Goal: Task Accomplishment & Management: Manage account settings

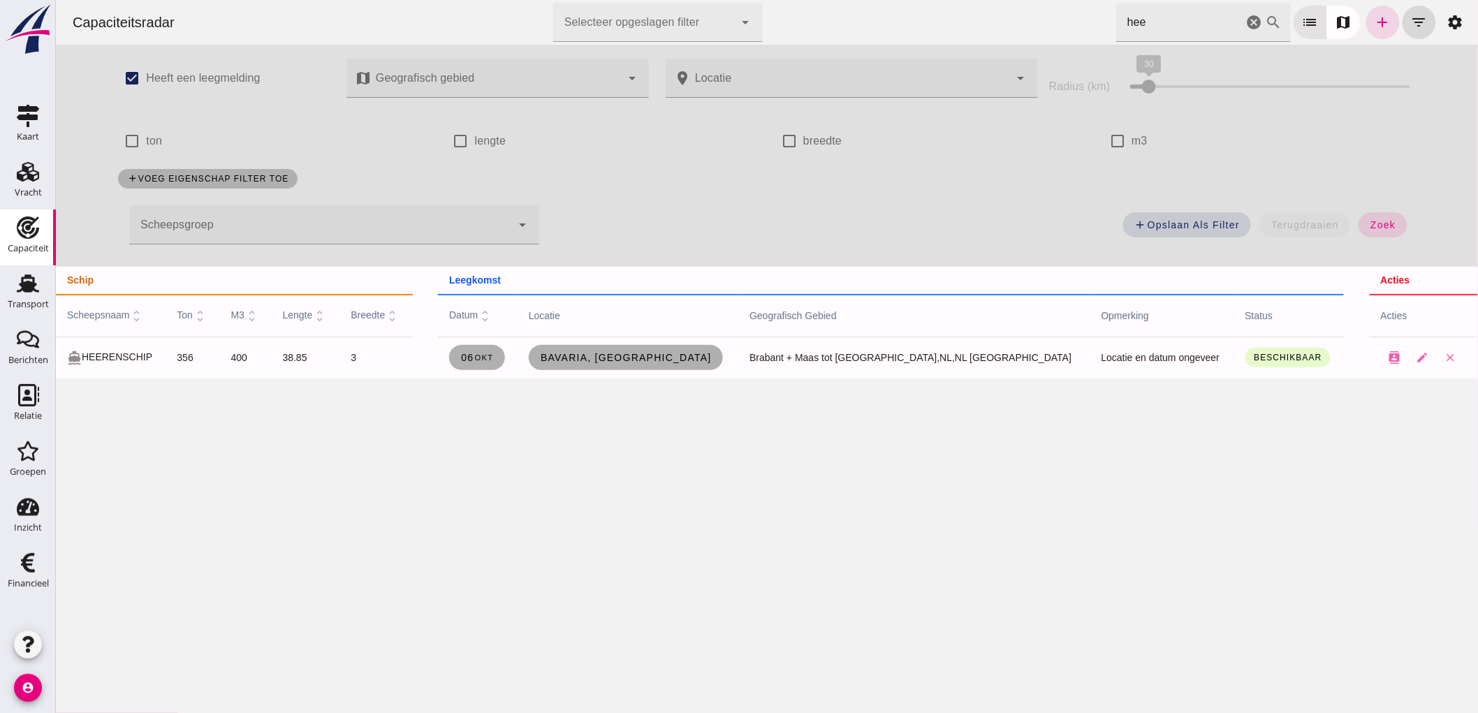
click icon "cancel"
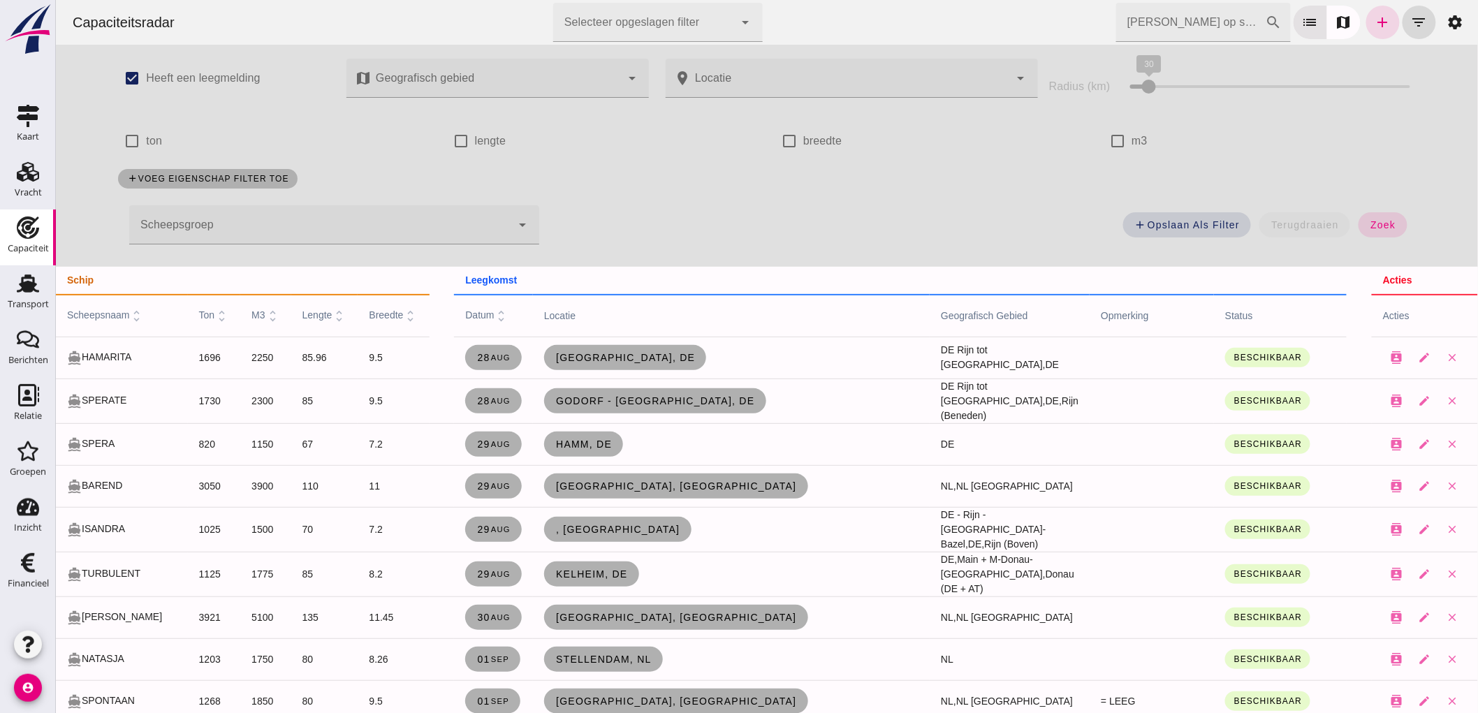
click input "[PERSON_NAME] op scheepsnaam"
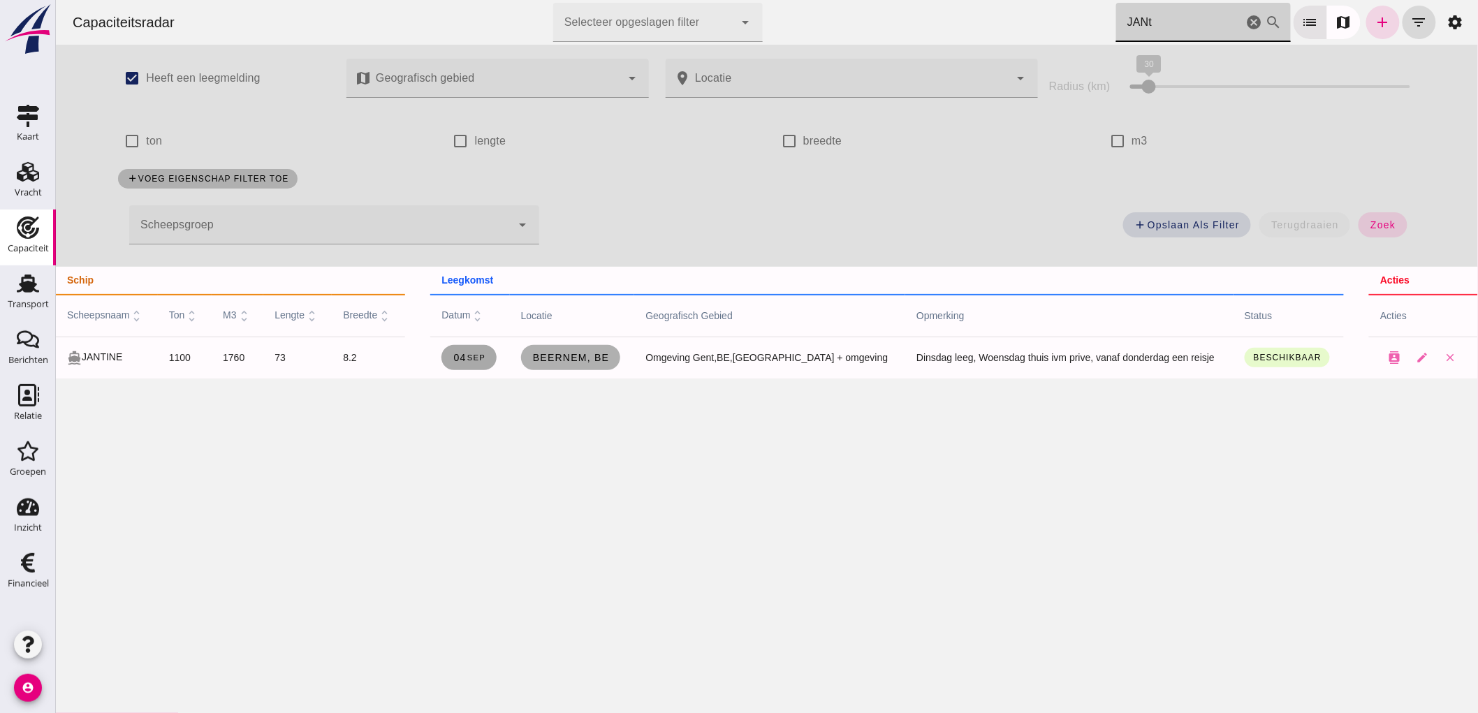
type input "JANt"
click span "[DATE]"
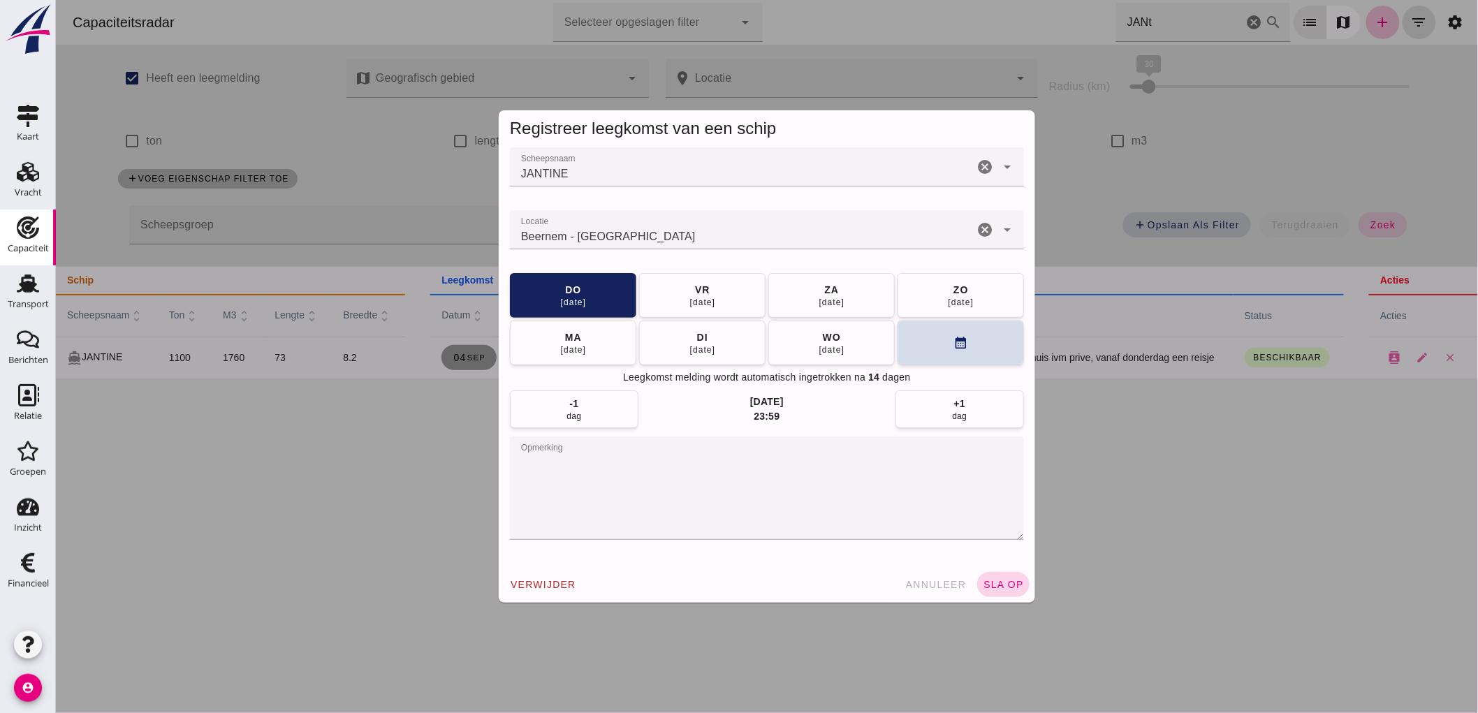
click button "sla op"
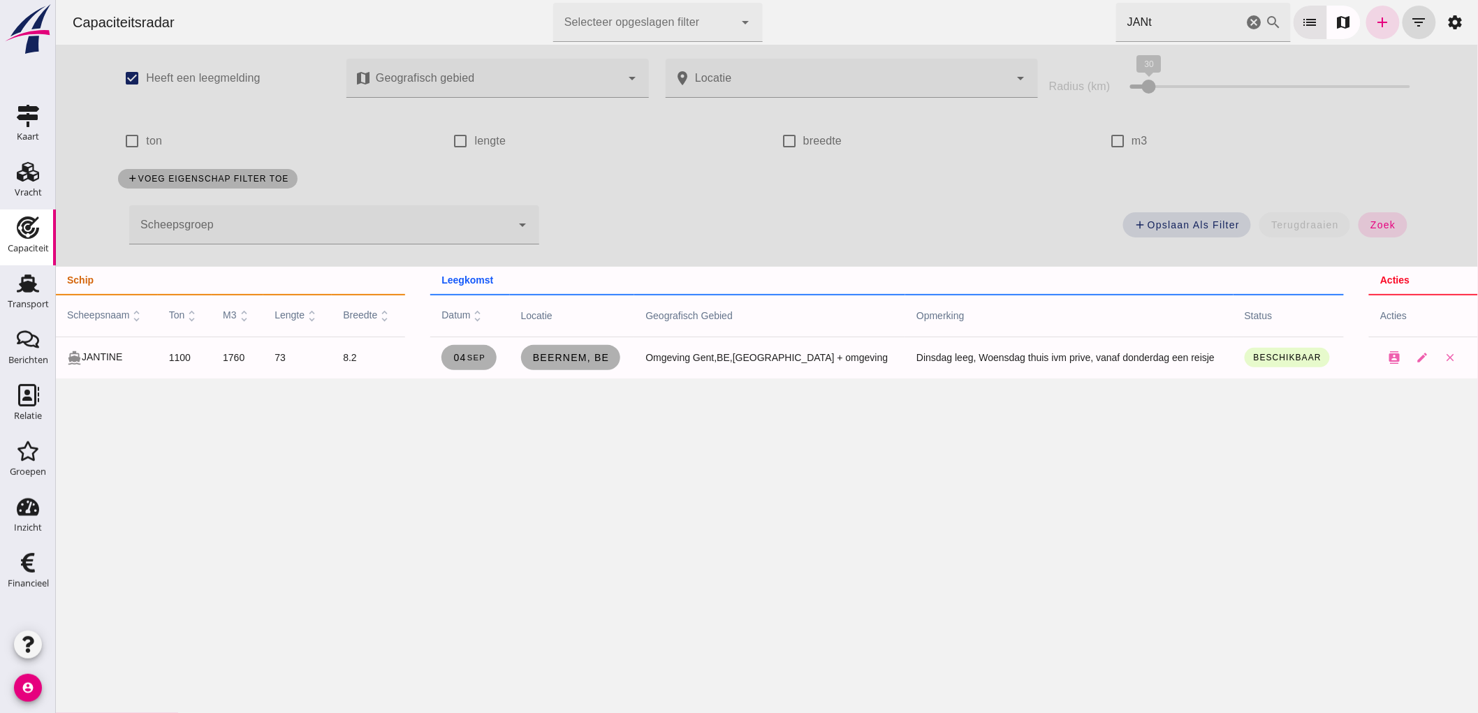
click icon "cancel"
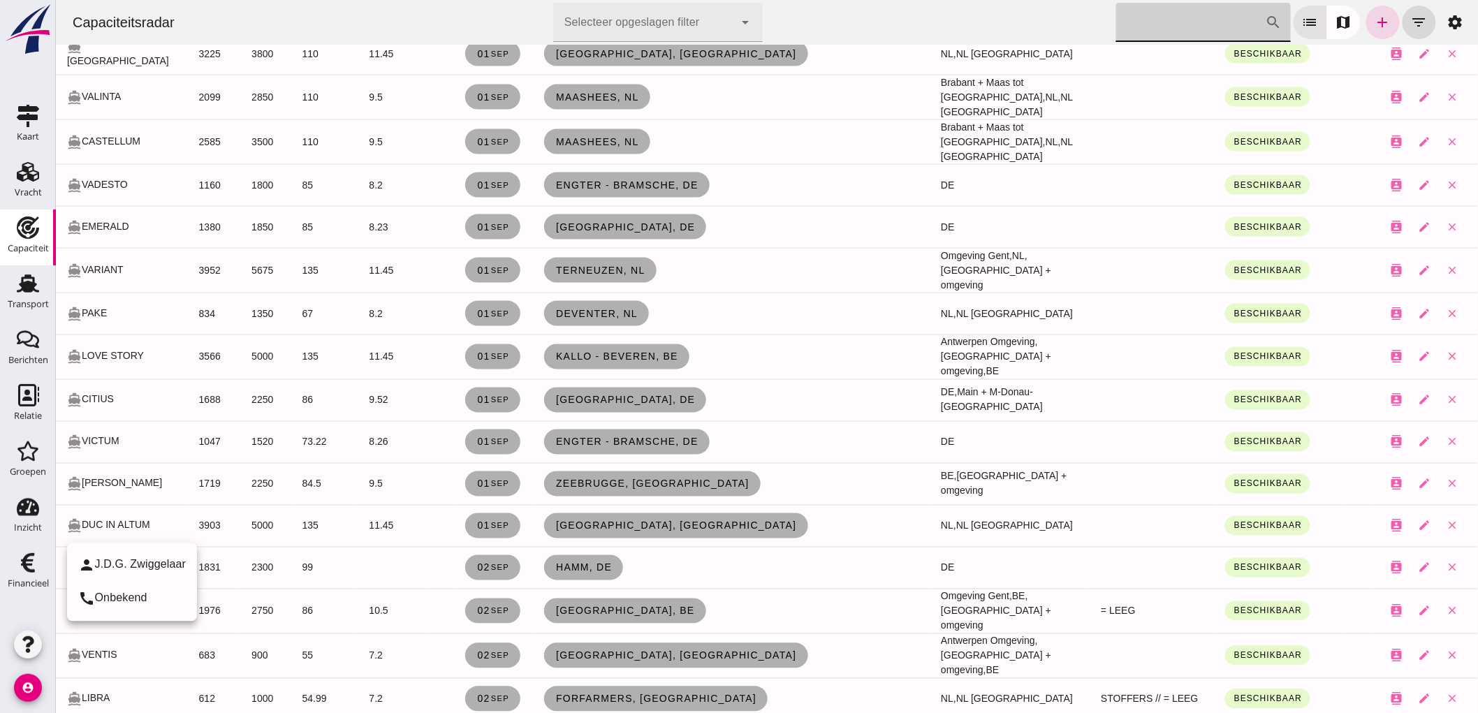
scroll to position [853, 0]
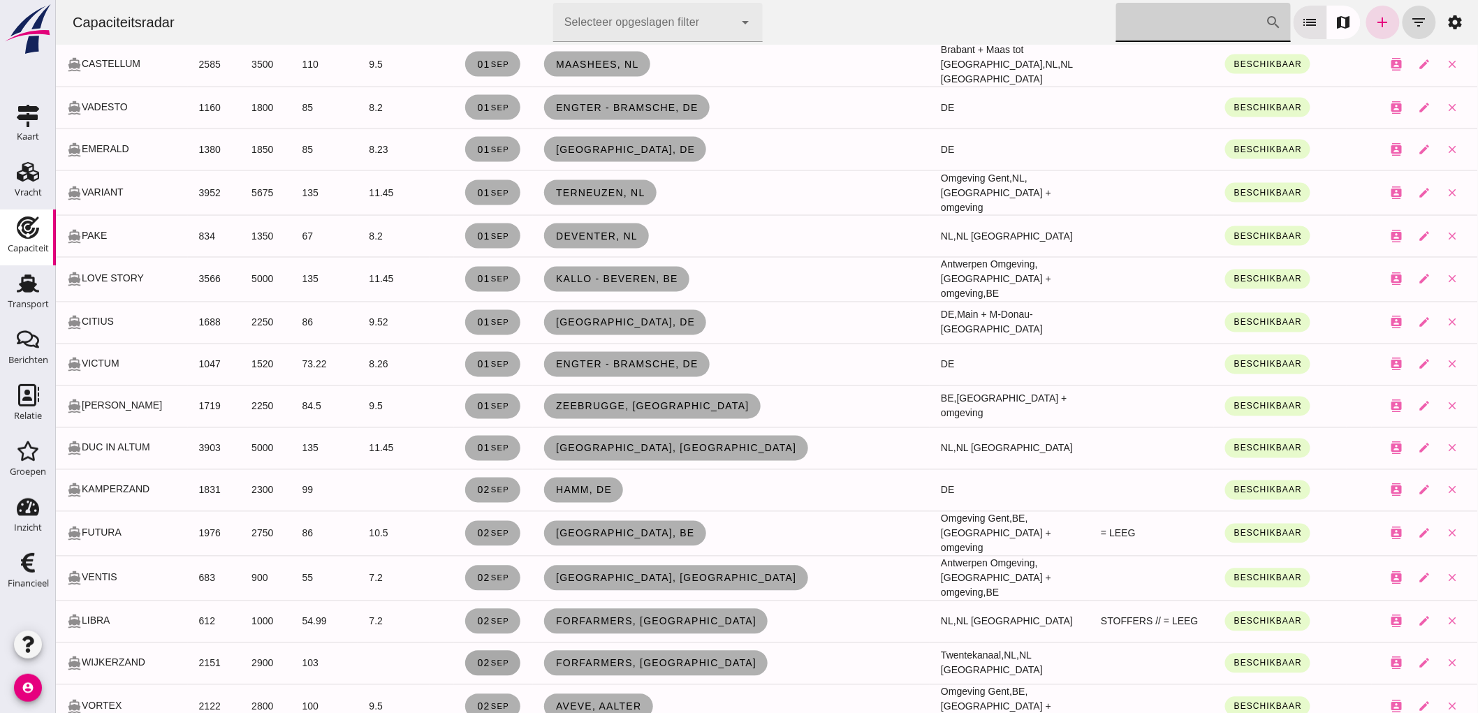
click at [492, 651] on link "[DATE]" at bounding box center [491, 663] width 55 height 25
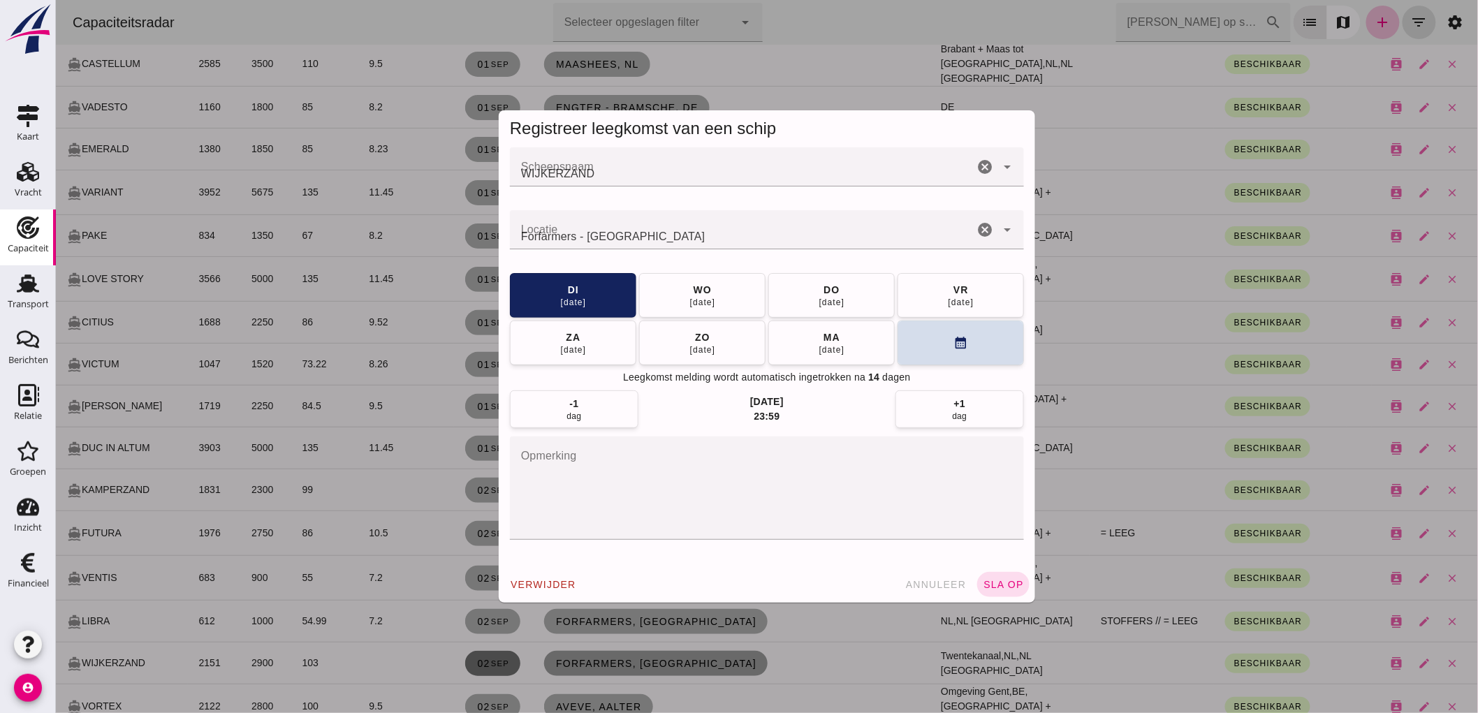
scroll to position [0, 0]
click div "[DATE]"
click button "sla op"
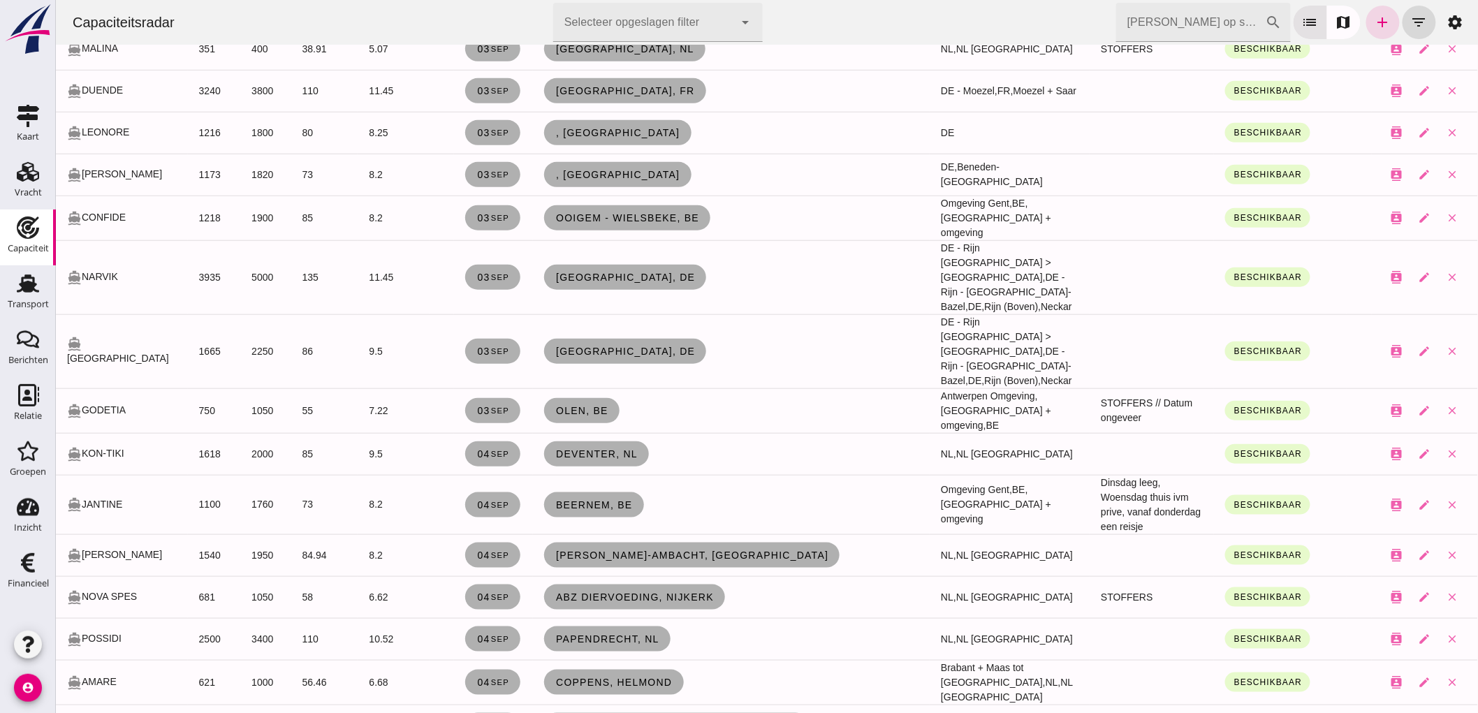
scroll to position [2715, 0]
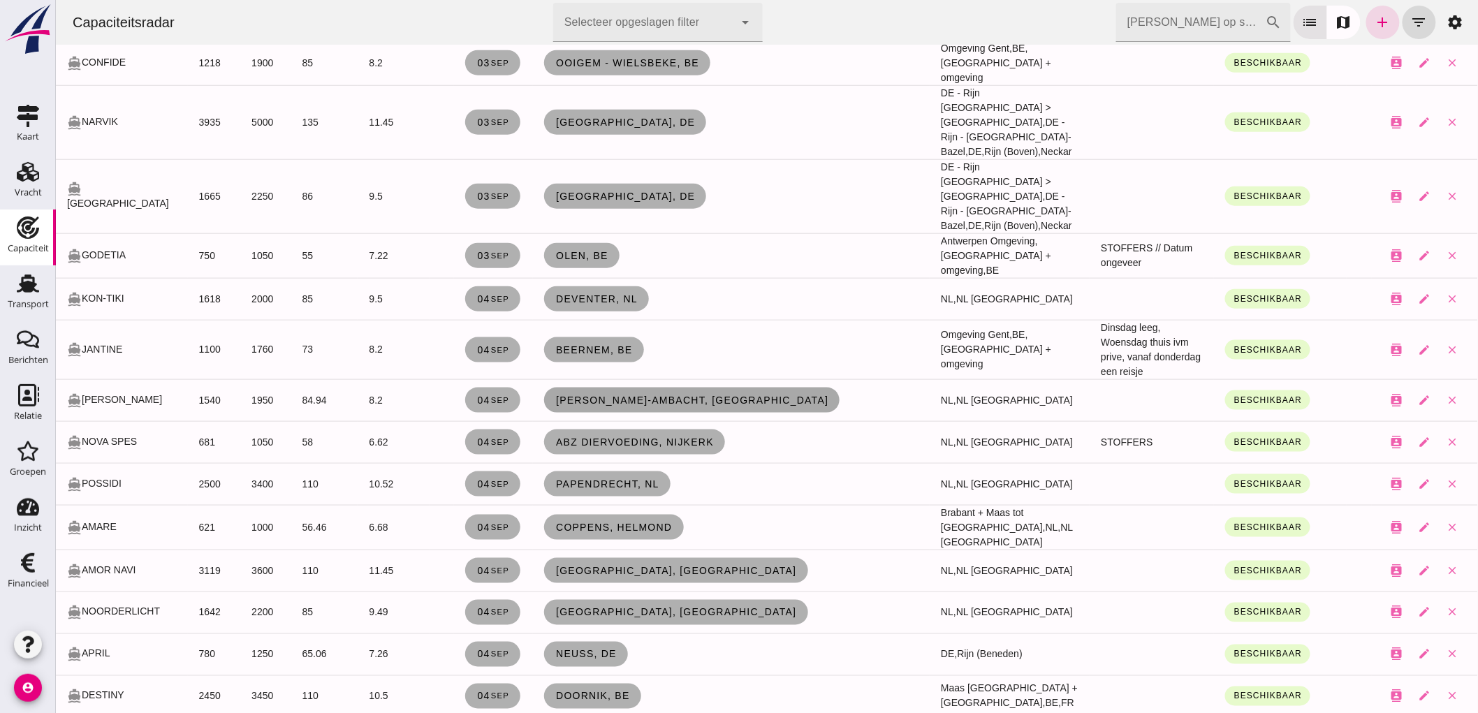
click span "[PERSON_NAME]-Ambacht, [GEOGRAPHIC_DATA]"
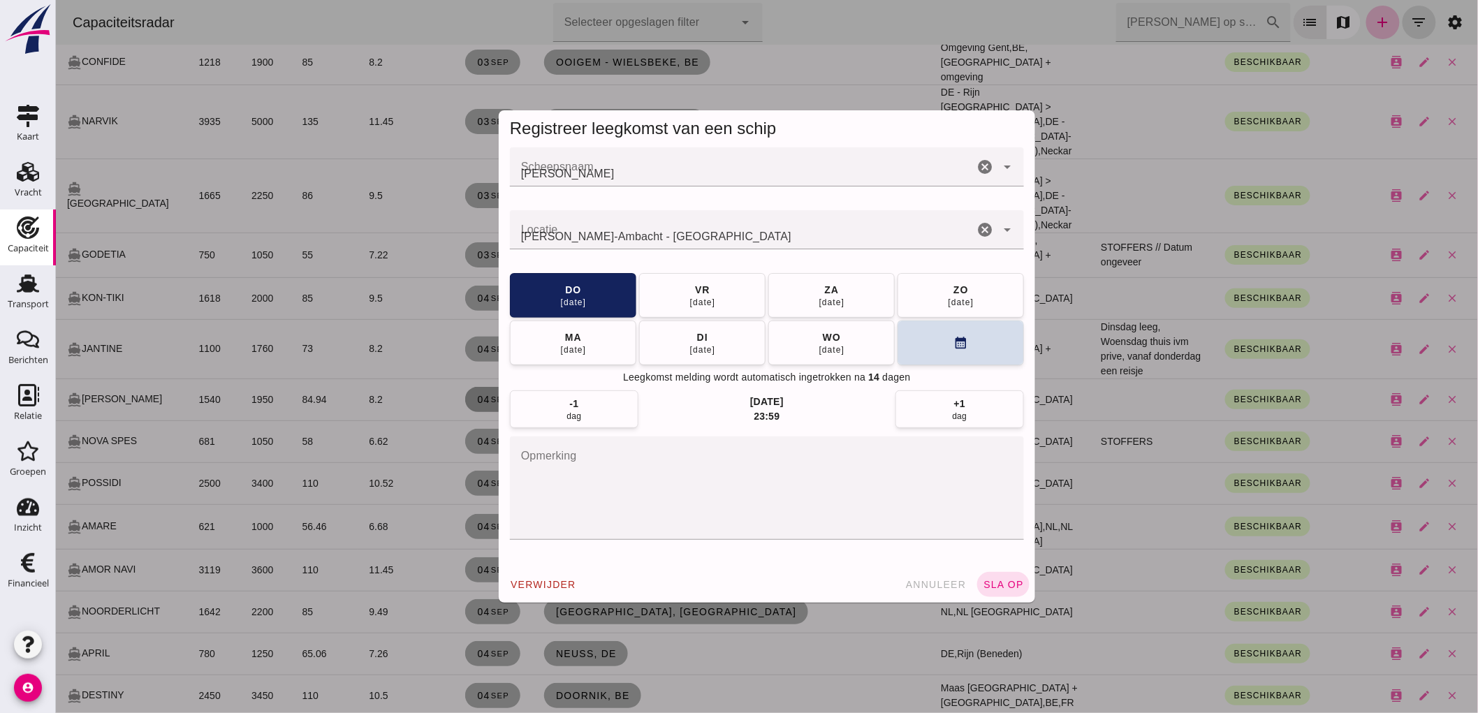
scroll to position [0, 0]
drag, startPoint x: 982, startPoint y: 230, endPoint x: 966, endPoint y: 234, distance: 16.4
click icon "cancel"
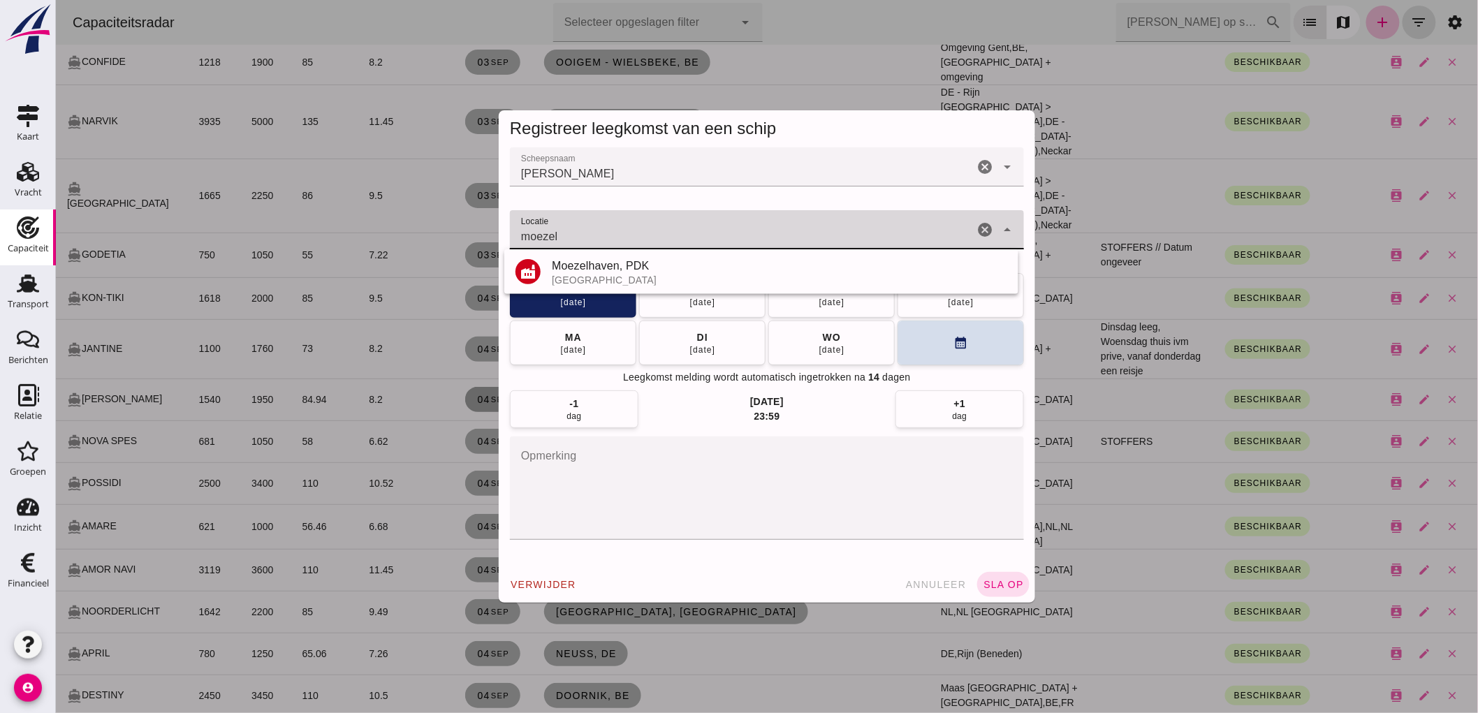
click div "moezel"
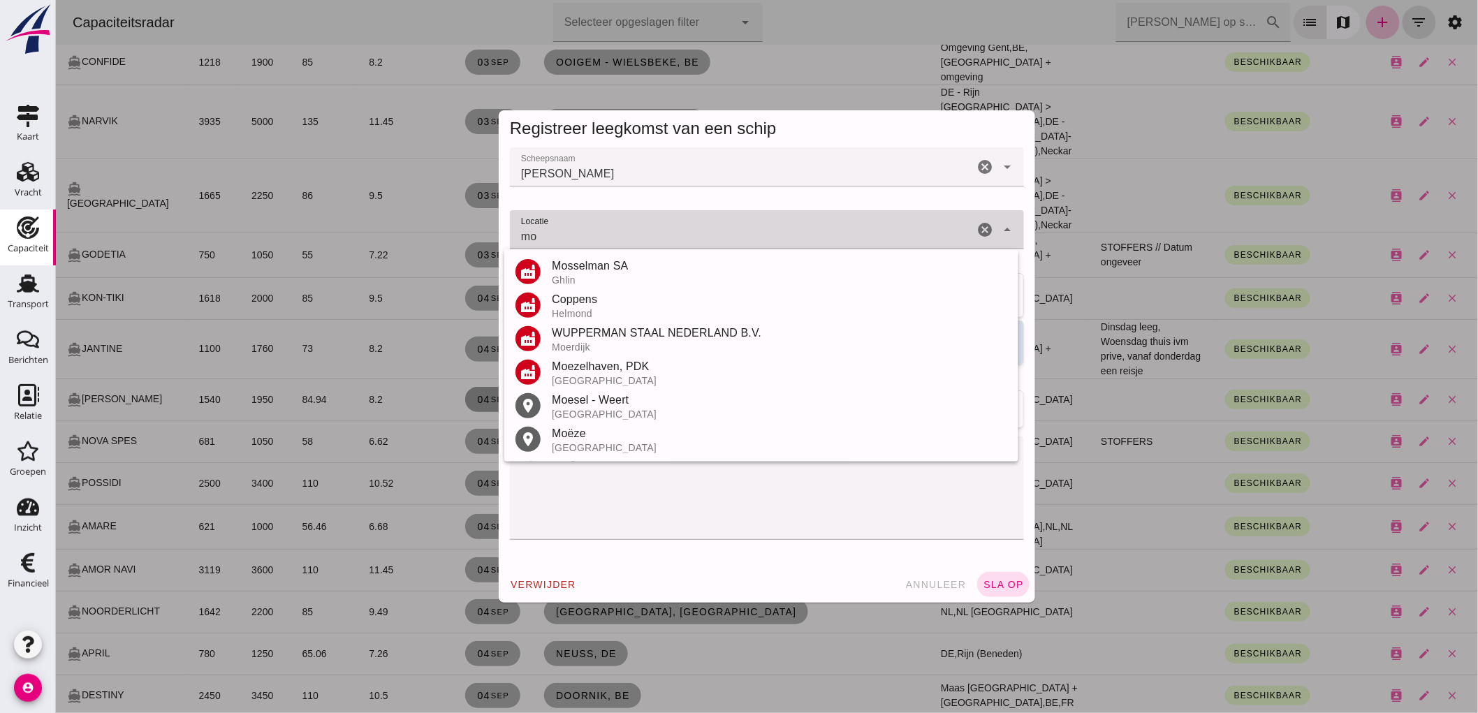
type input "m"
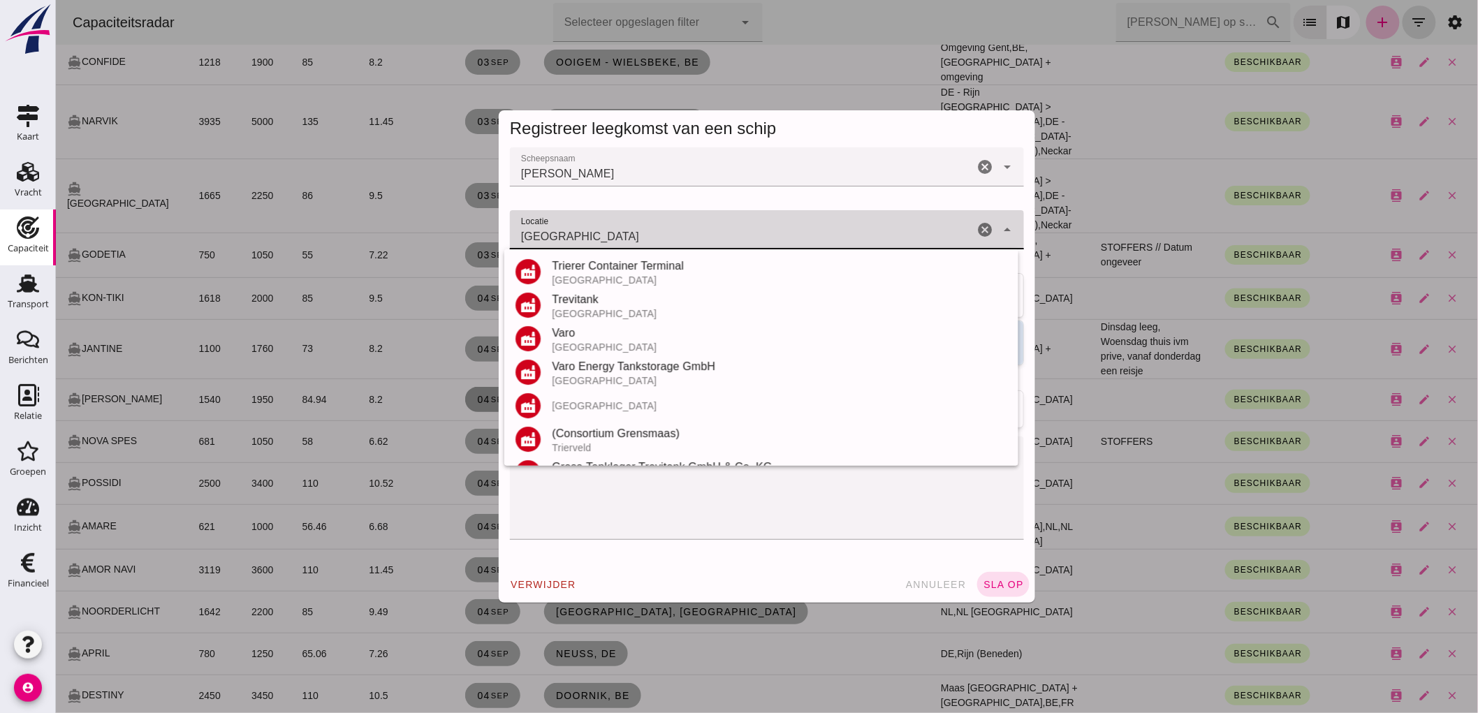
scroll to position [197, 0]
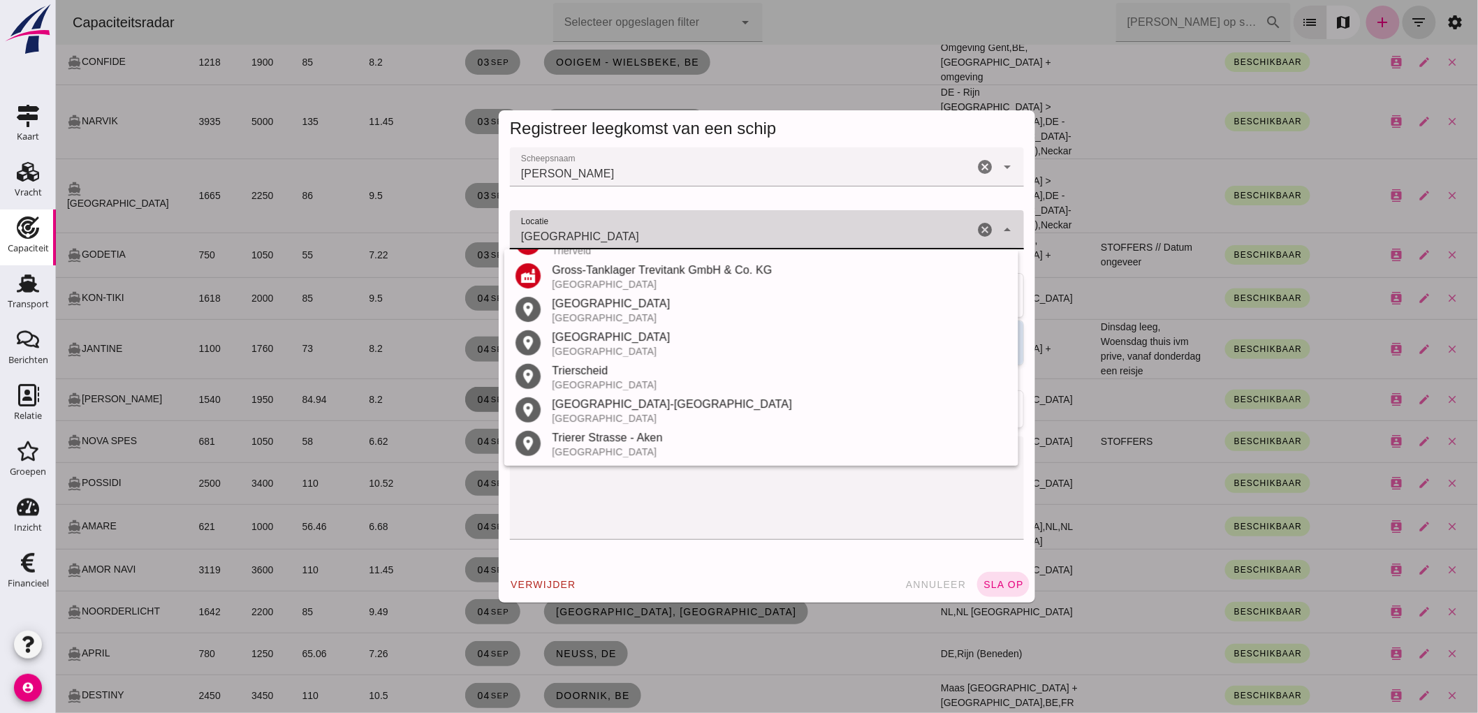
click at [610, 307] on div "[GEOGRAPHIC_DATA]" at bounding box center [778, 303] width 455 height 17
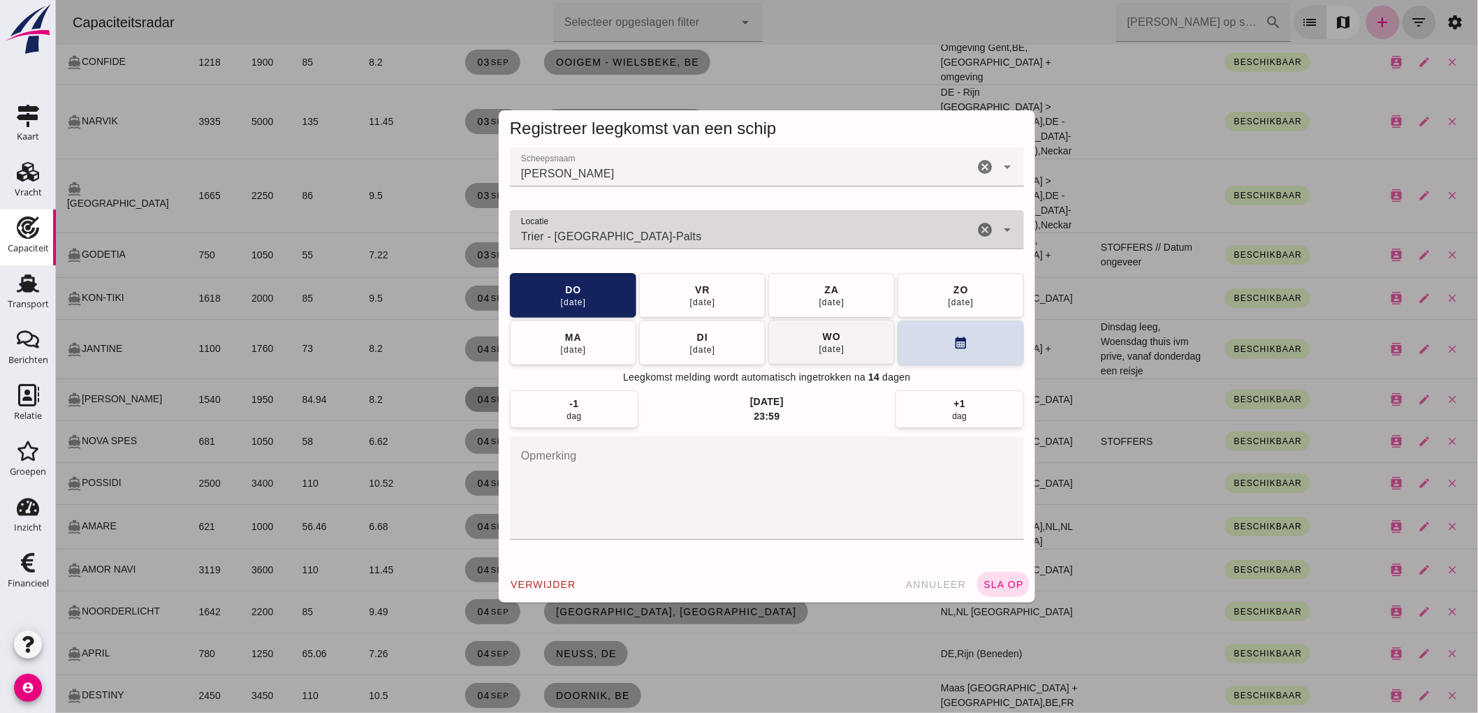
type input "Trier - [GEOGRAPHIC_DATA]-Palts"
click button "[DATE]"
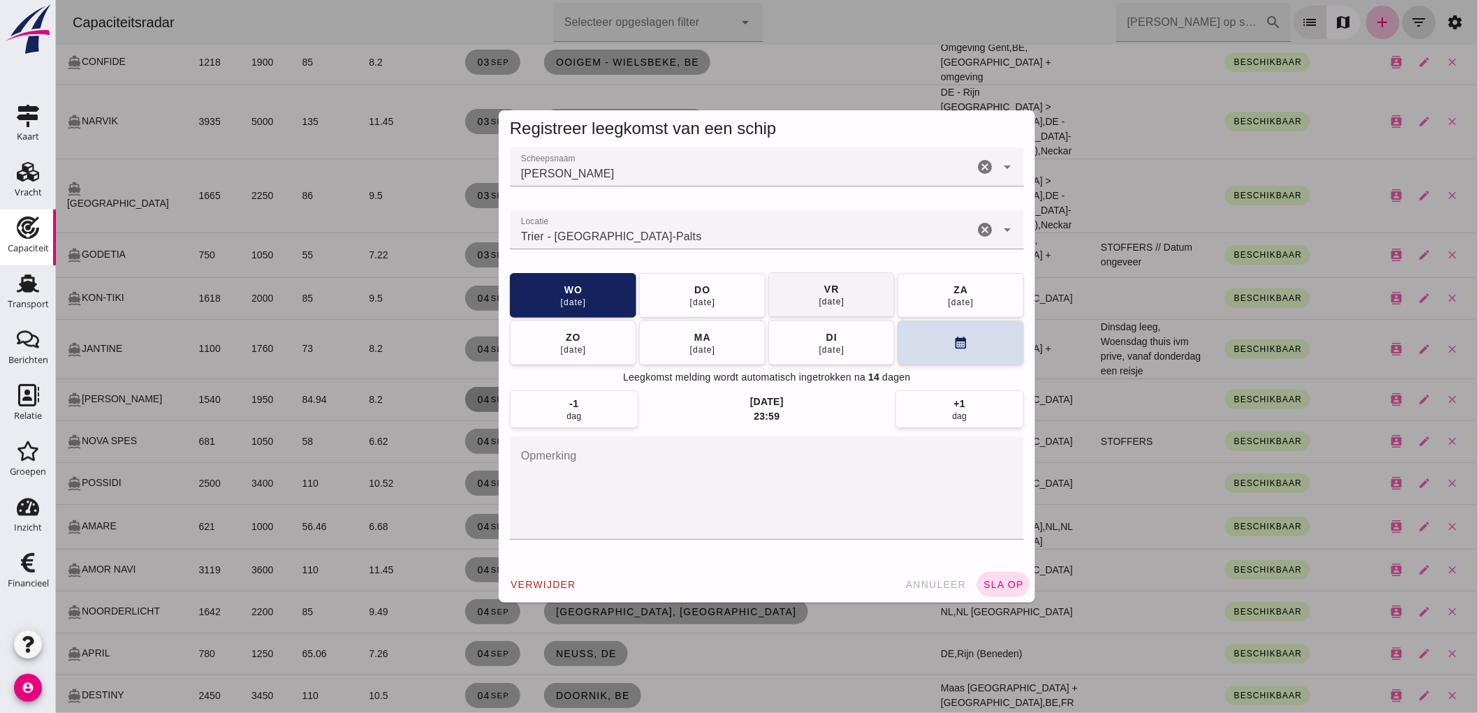
click div "[DATE]"
click span "sla op"
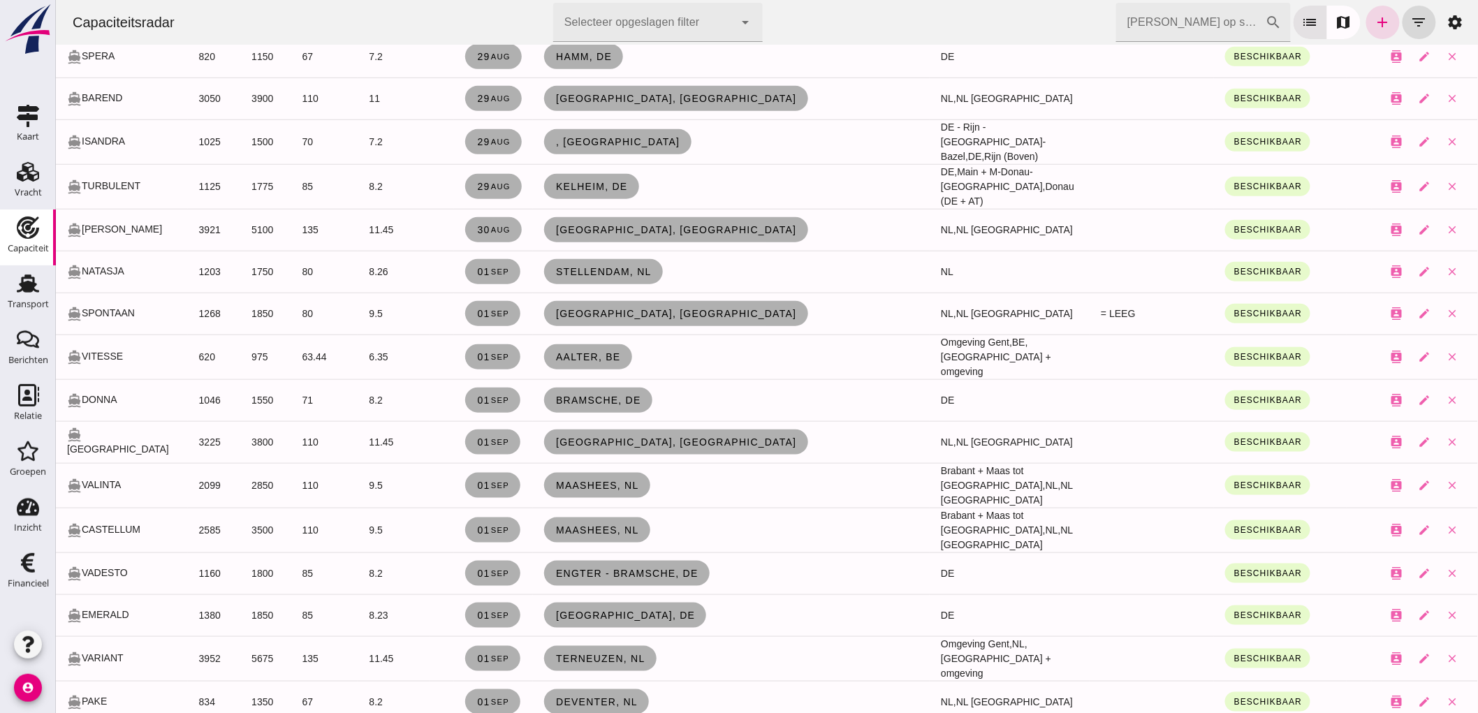
scroll to position [0, 0]
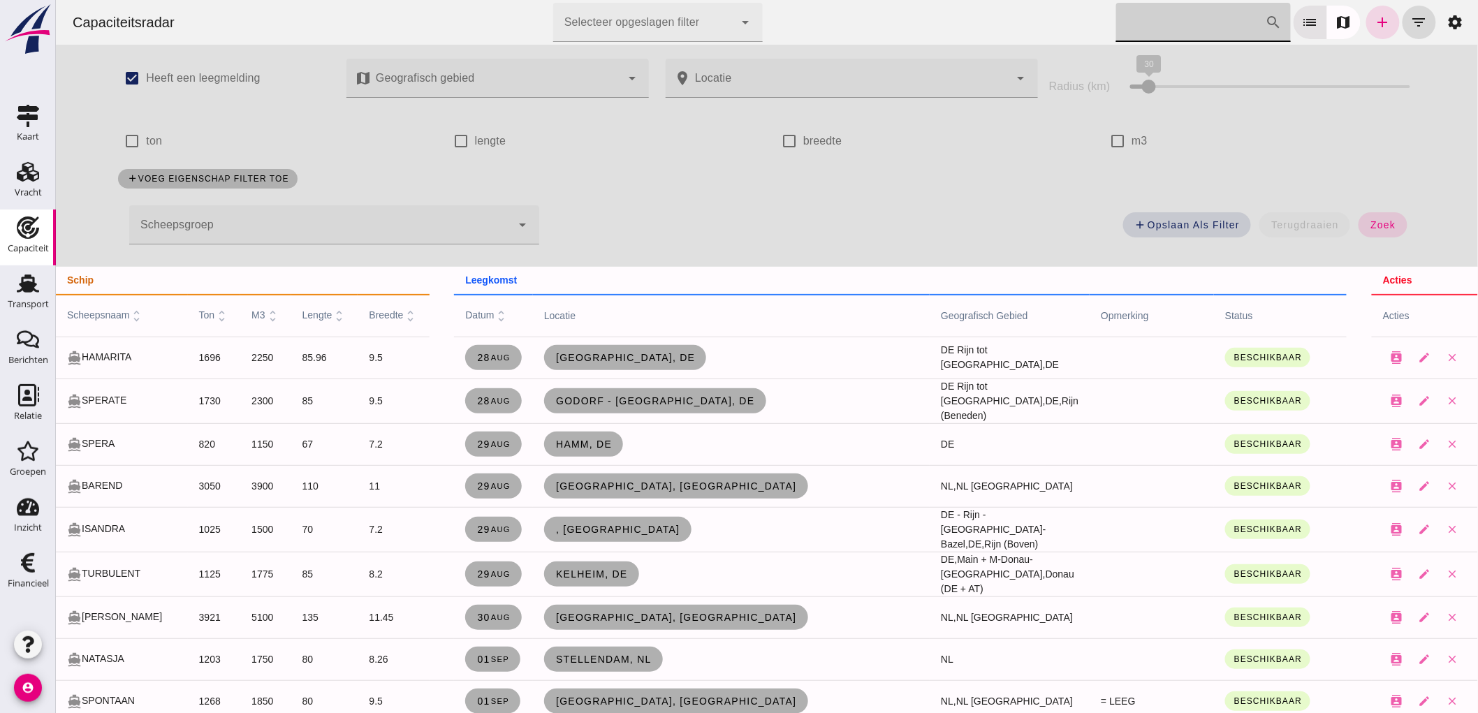
click input "[PERSON_NAME] op scheepsnaam"
type input "r"
click input "[PERSON_NAME] op scheepsnaam"
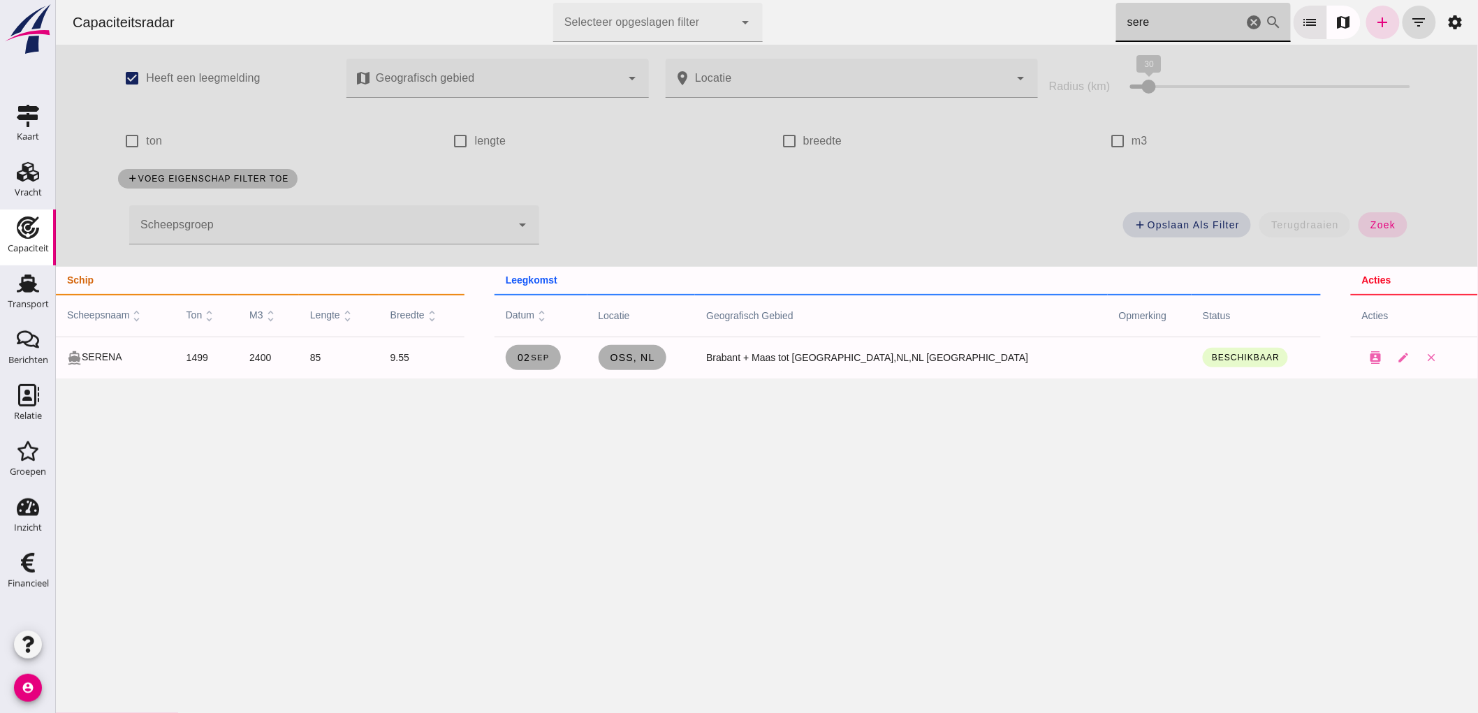
type input "sere"
click at [564, 338] on td "[DATE]" at bounding box center [540, 358] width 93 height 42
click small "sep"
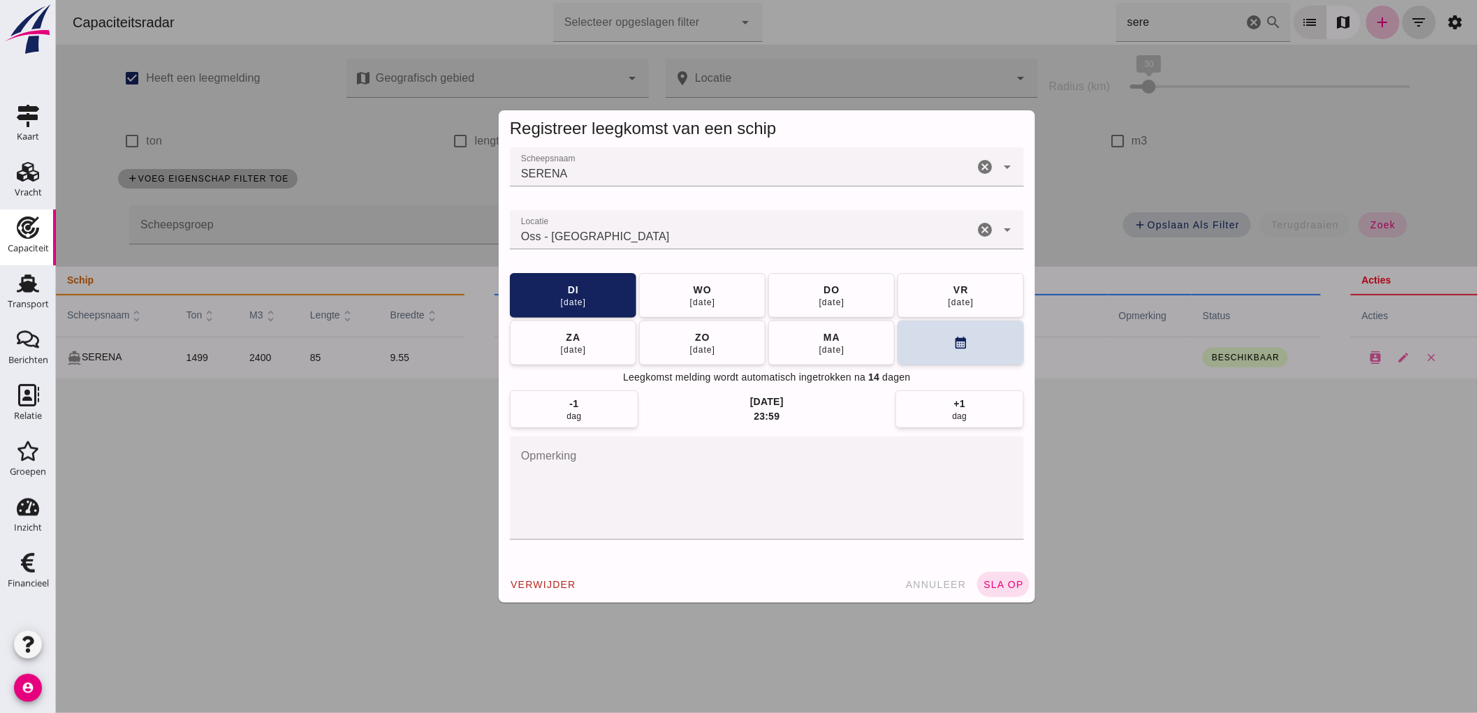
click icon "cancel"
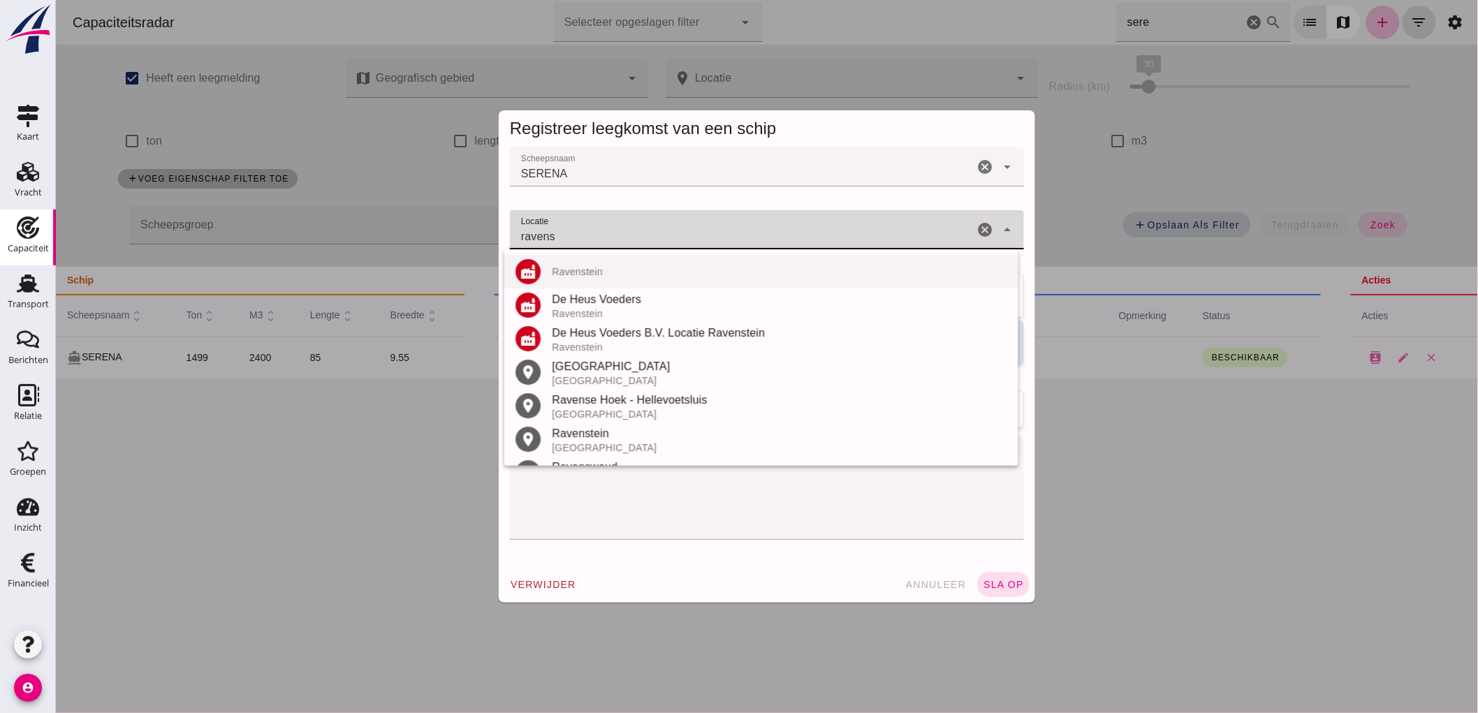
click at [619, 267] on div "Ravenstein" at bounding box center [778, 271] width 455 height 11
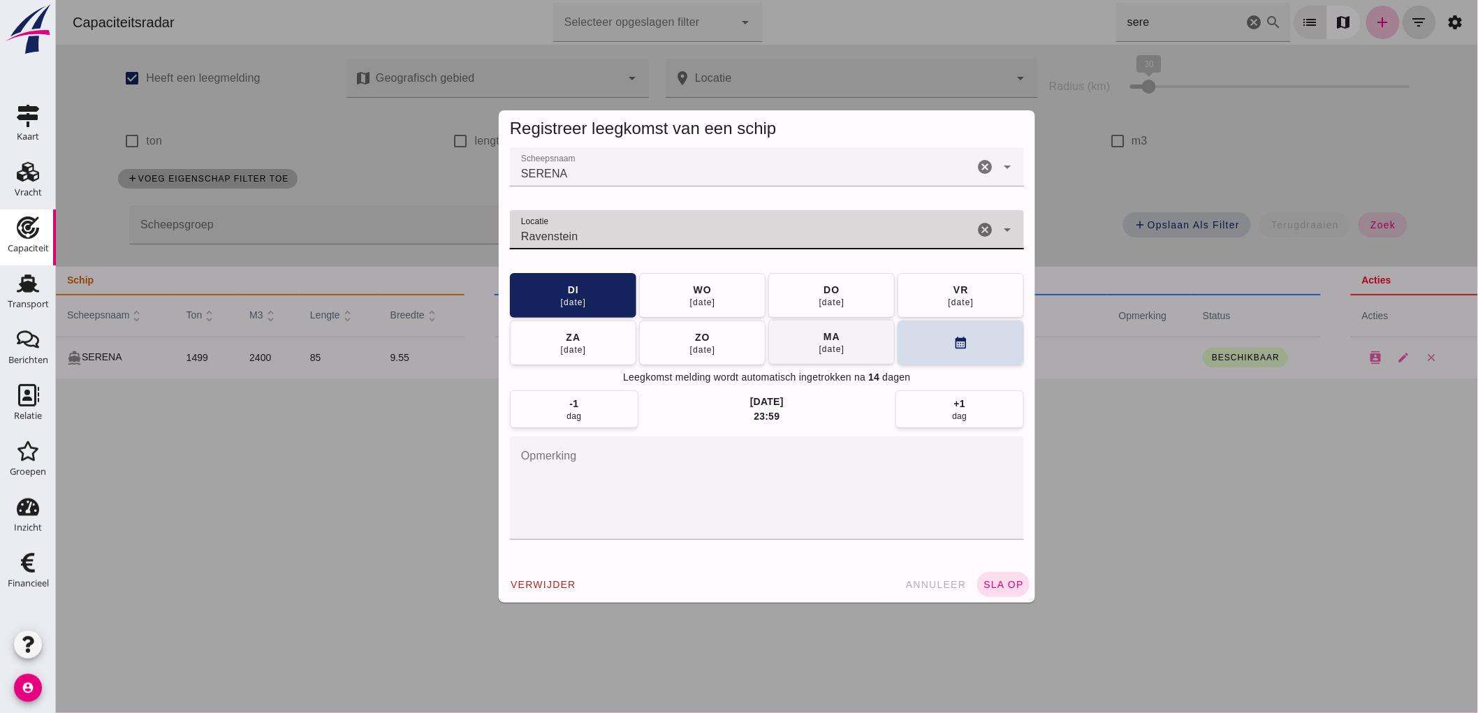
type input "Ravenstein"
click button "[DATE]"
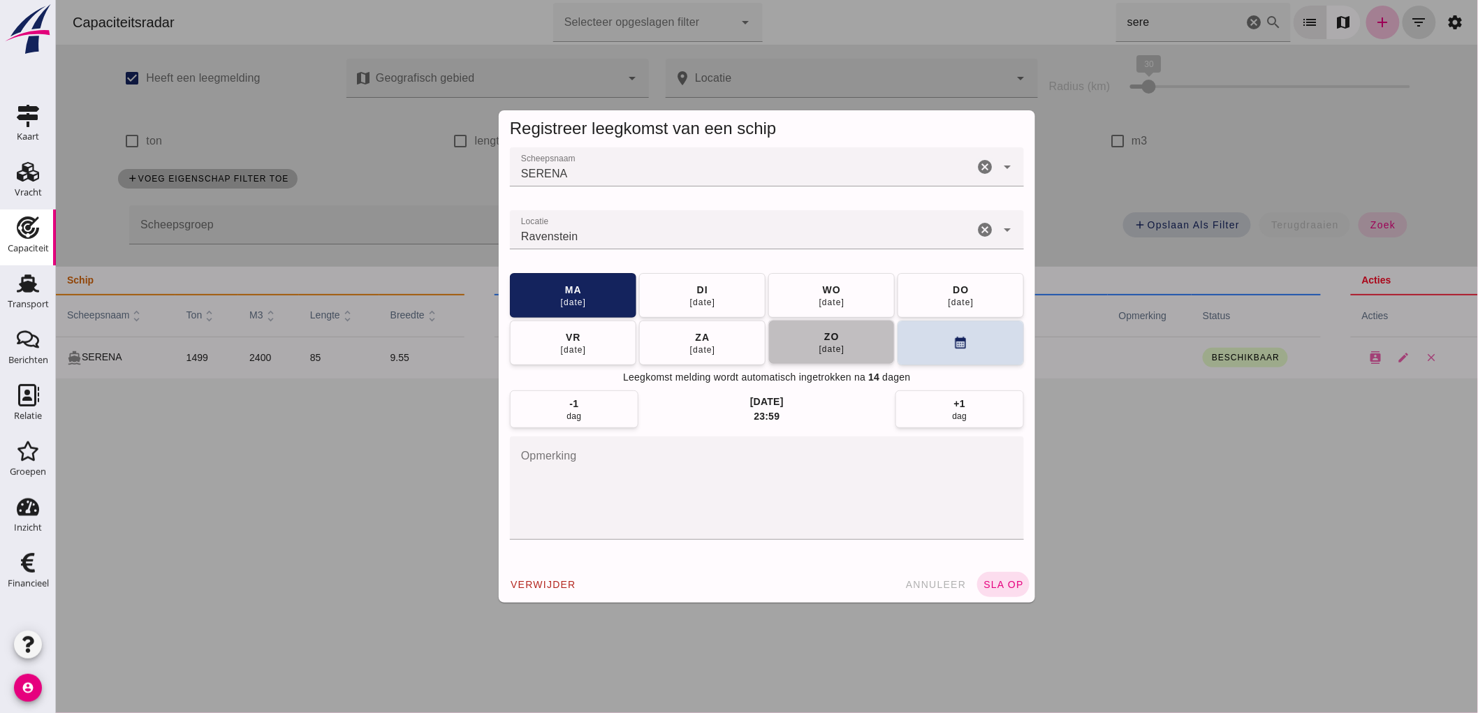
click button "[DATE]"
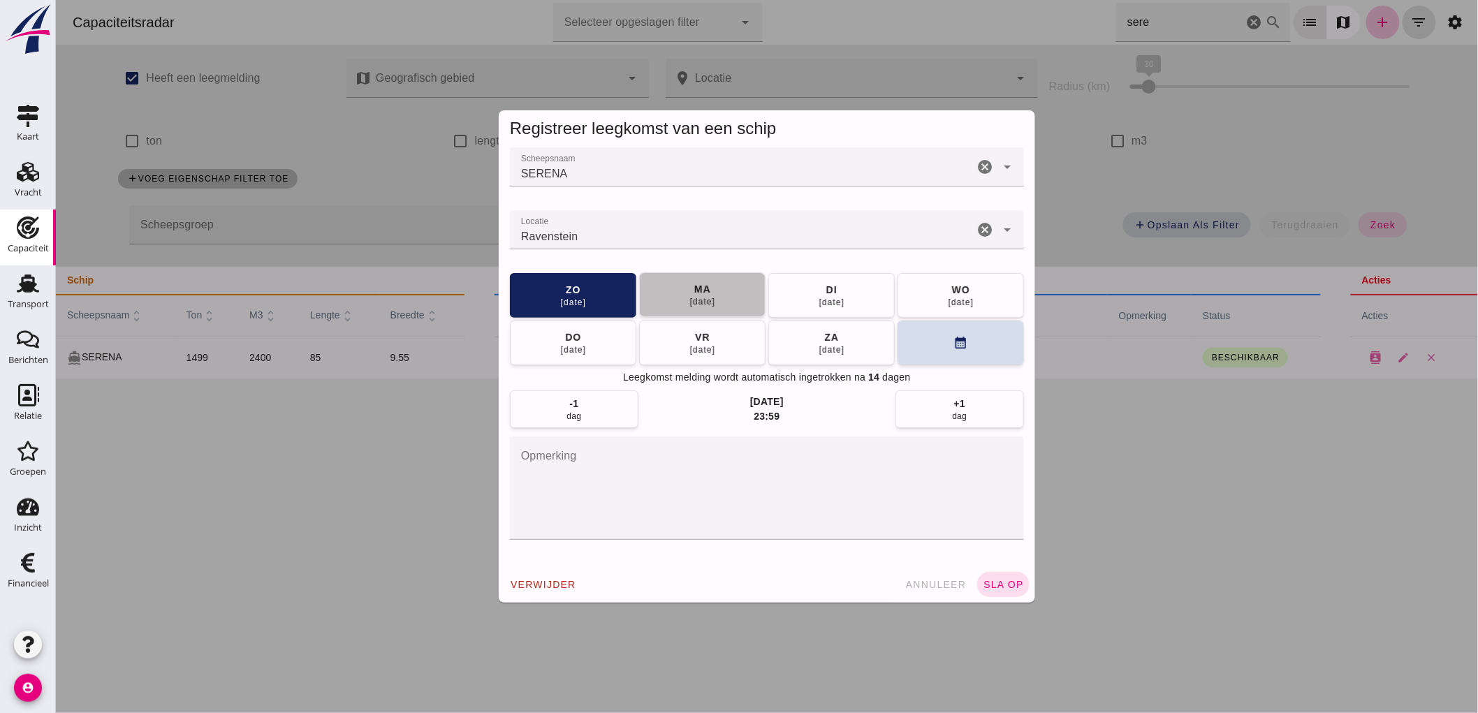
click div "[DATE]"
click span "sla op"
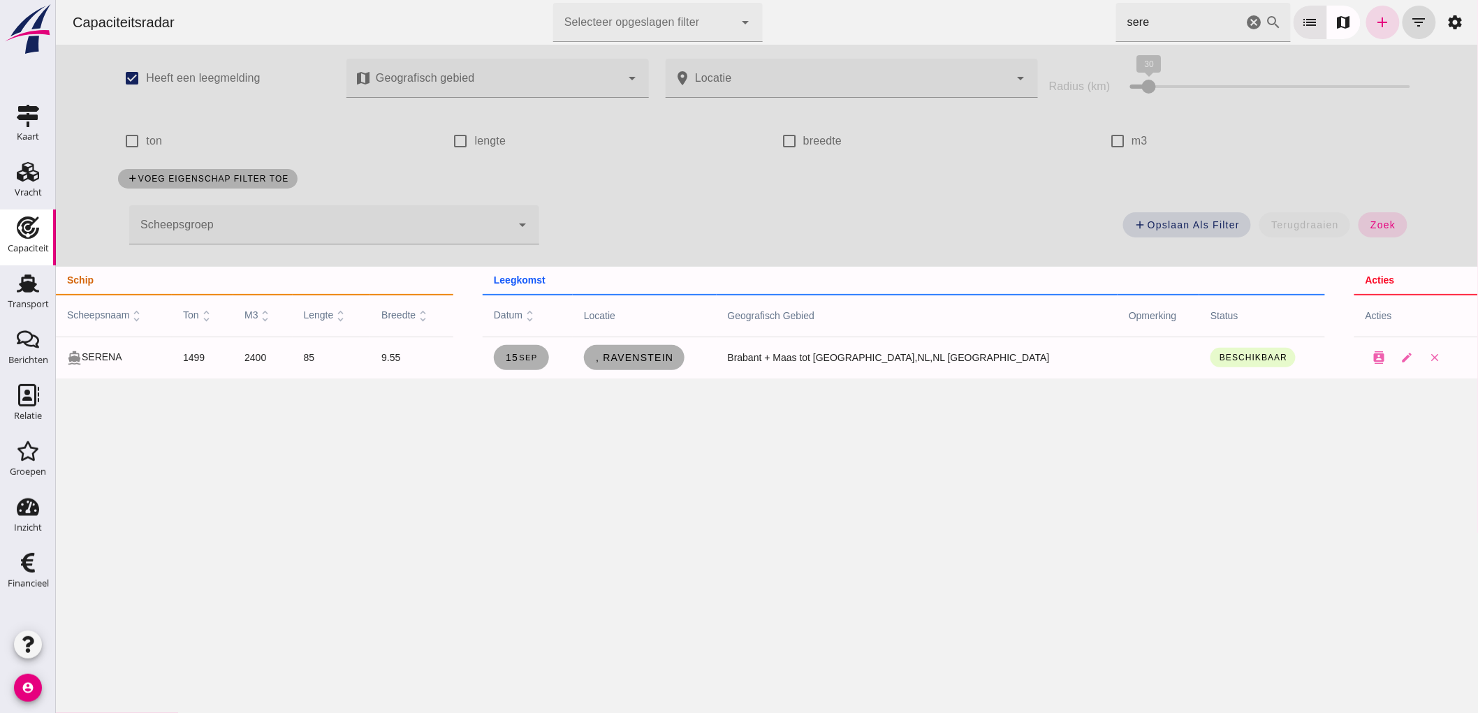
click icon "cancel"
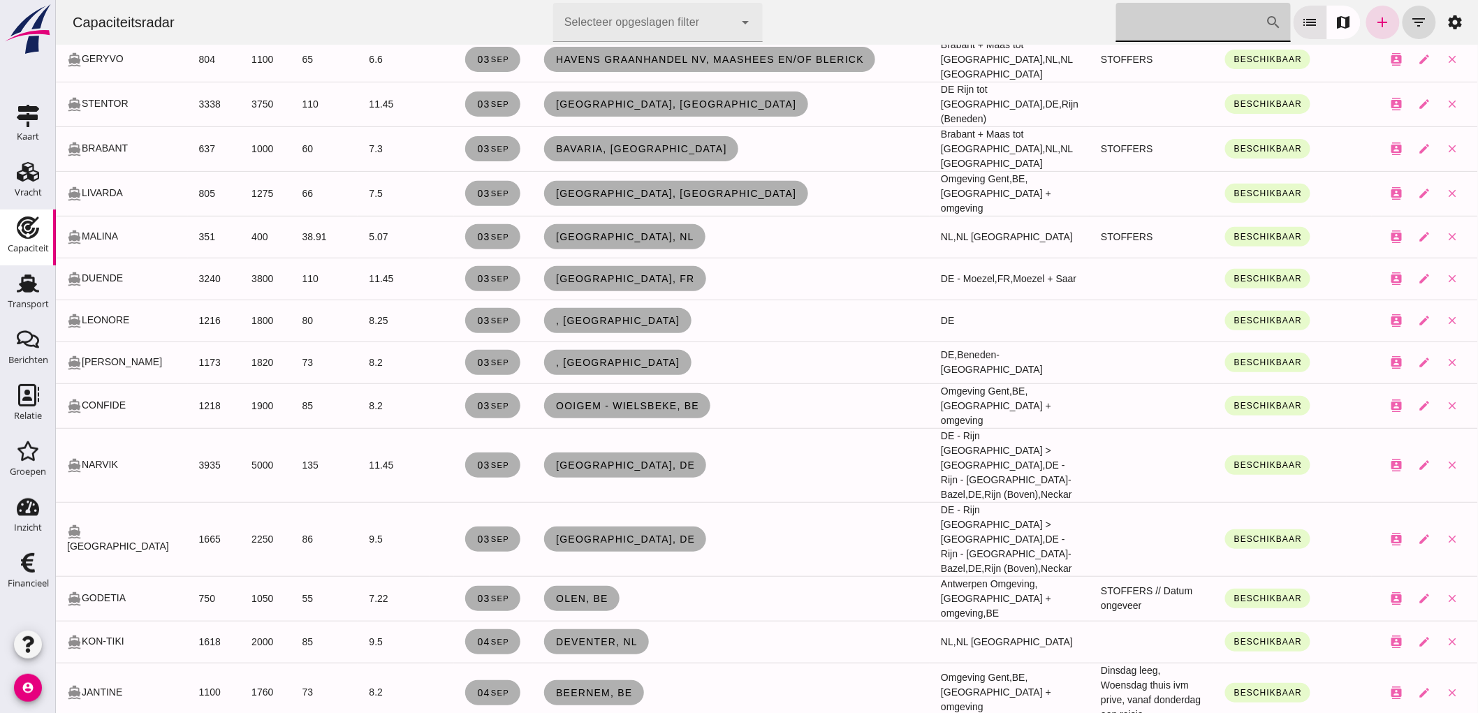
scroll to position [2483, 0]
